Goal: Check status: Check status

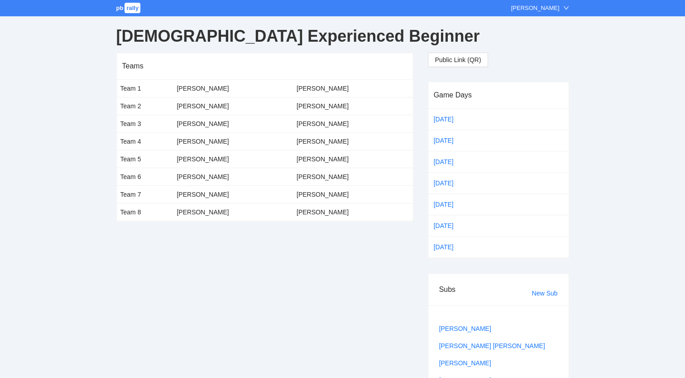
click at [121, 8] on span "pb" at bounding box center [119, 8] width 7 height 7
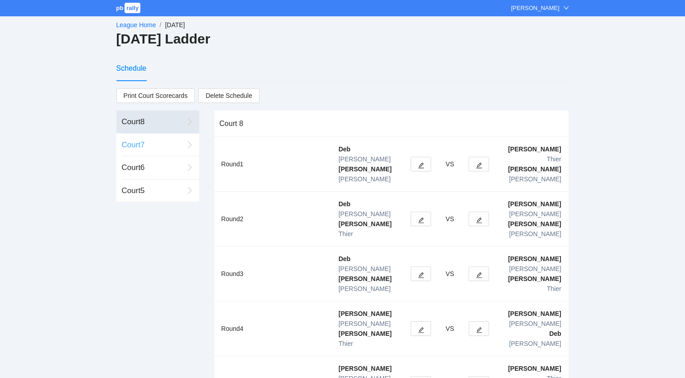
click at [133, 146] on div "Court 7" at bounding box center [153, 145] width 62 height 12
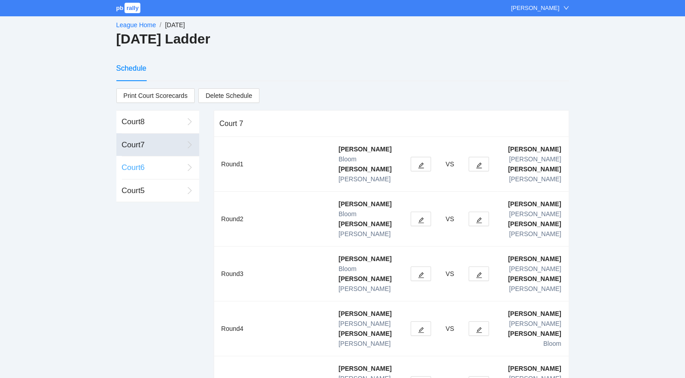
click at [136, 164] on div "Court 6" at bounding box center [153, 168] width 62 height 12
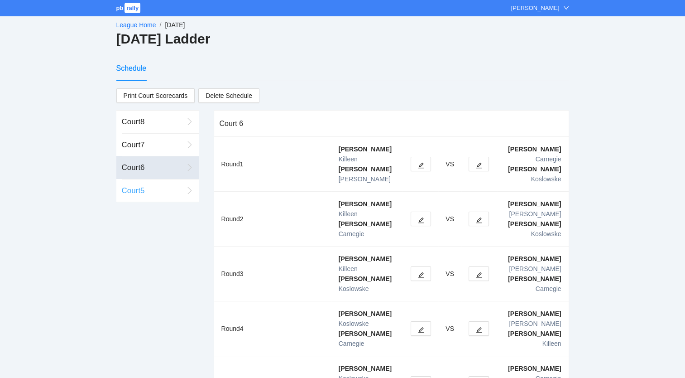
click at [134, 186] on div "Court 5" at bounding box center [153, 191] width 62 height 12
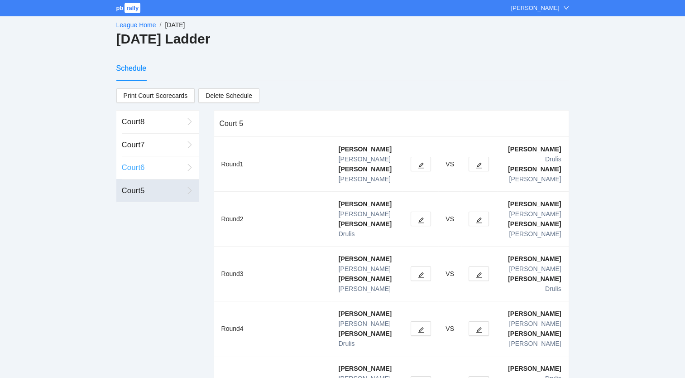
click at [139, 165] on div "Court 6" at bounding box center [153, 168] width 62 height 12
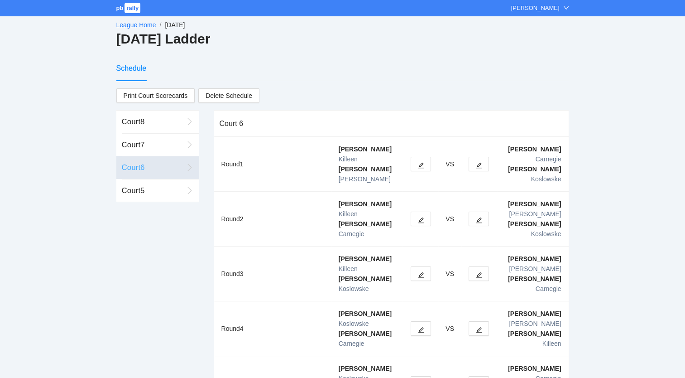
click at [137, 166] on div "Court 6" at bounding box center [153, 168] width 62 height 12
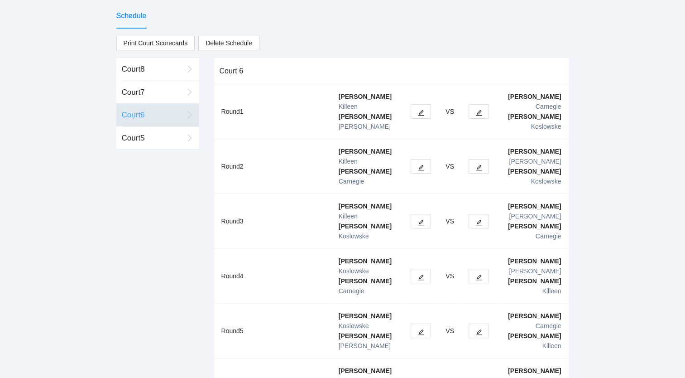
scroll to position [52, 0]
click at [139, 88] on div "Court 7" at bounding box center [153, 93] width 62 height 12
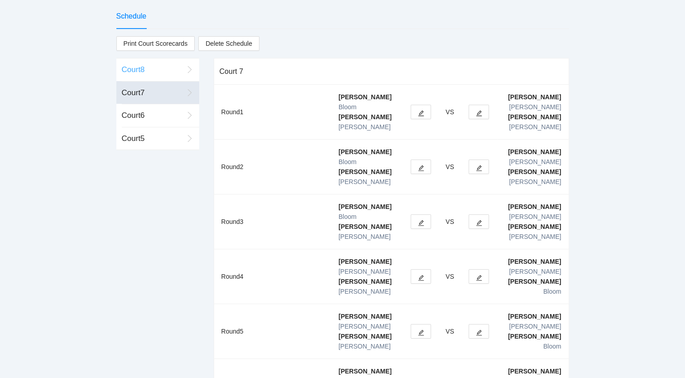
click at [140, 66] on div "Court 8" at bounding box center [153, 70] width 62 height 12
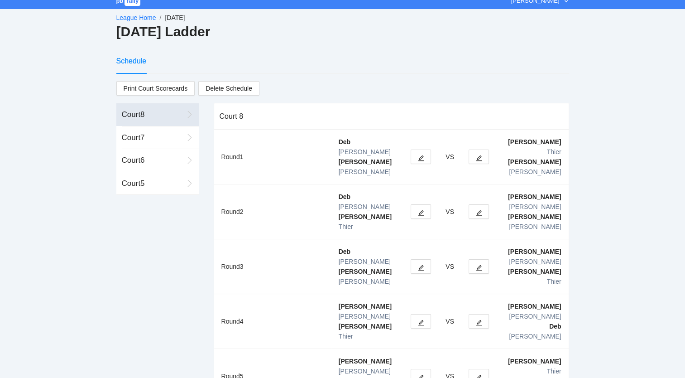
scroll to position [0, 0]
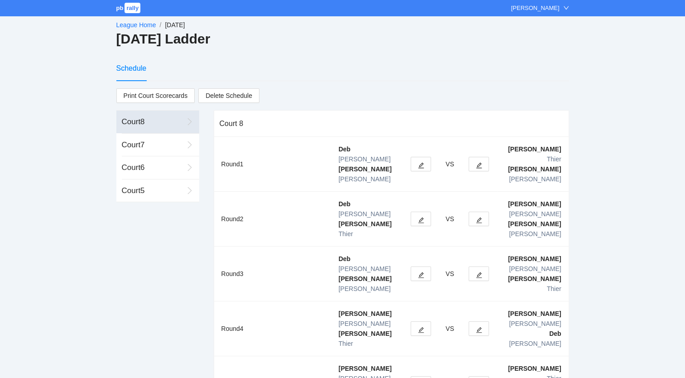
click at [134, 24] on link "League Home" at bounding box center [136, 24] width 40 height 7
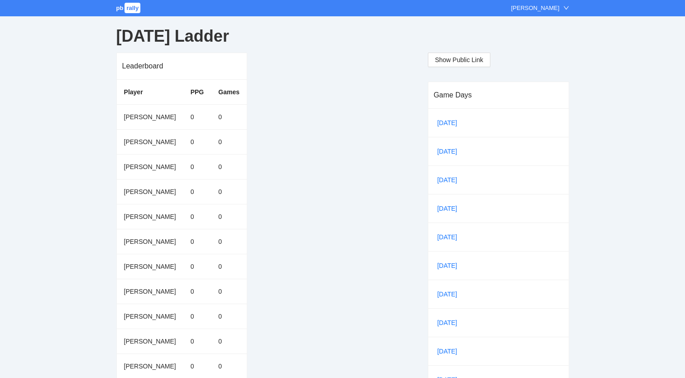
click at [120, 6] on span "pb" at bounding box center [119, 8] width 7 height 7
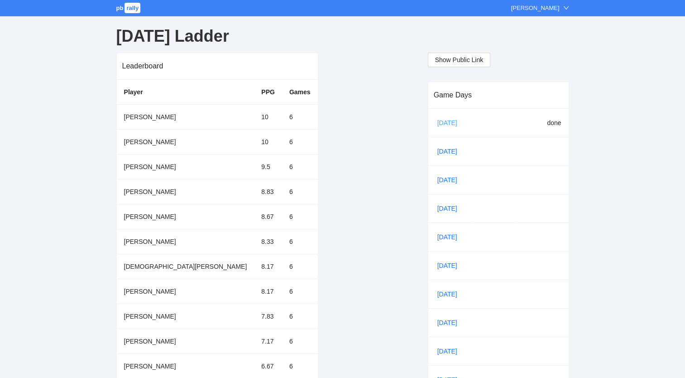
click at [443, 121] on link "Sep 15" at bounding box center [451, 123] width 31 height 14
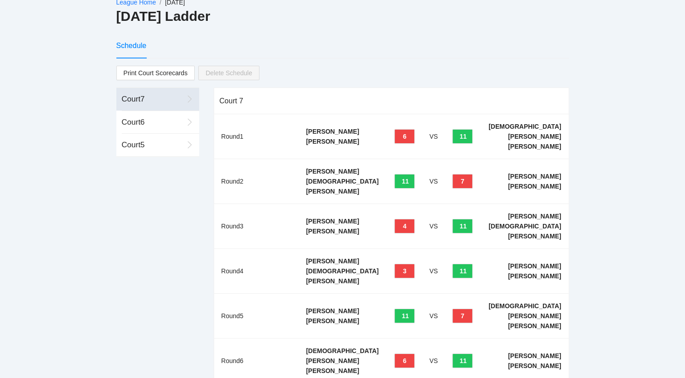
scroll to position [22, 0]
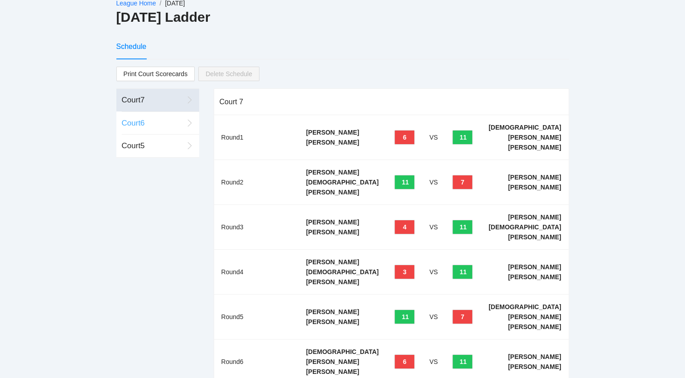
click at [132, 119] on div "Court 6" at bounding box center [153, 123] width 62 height 12
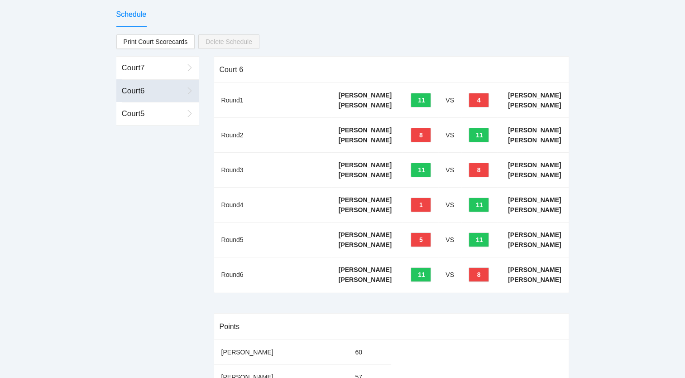
scroll to position [53, 0]
click at [139, 113] on div "Court 5" at bounding box center [153, 114] width 62 height 12
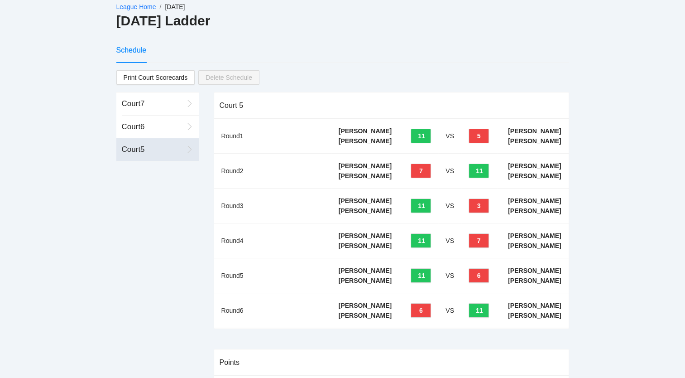
scroll to position [0, 0]
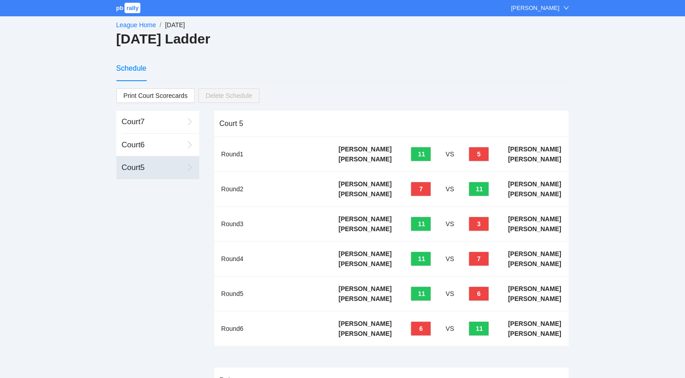
click at [143, 23] on link "League Home" at bounding box center [136, 24] width 40 height 7
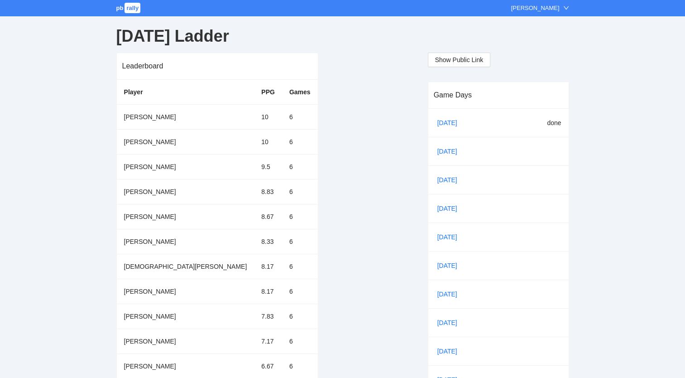
click at [123, 7] on link "pb rally" at bounding box center [129, 8] width 26 height 7
